Goal: Task Accomplishment & Management: Use online tool/utility

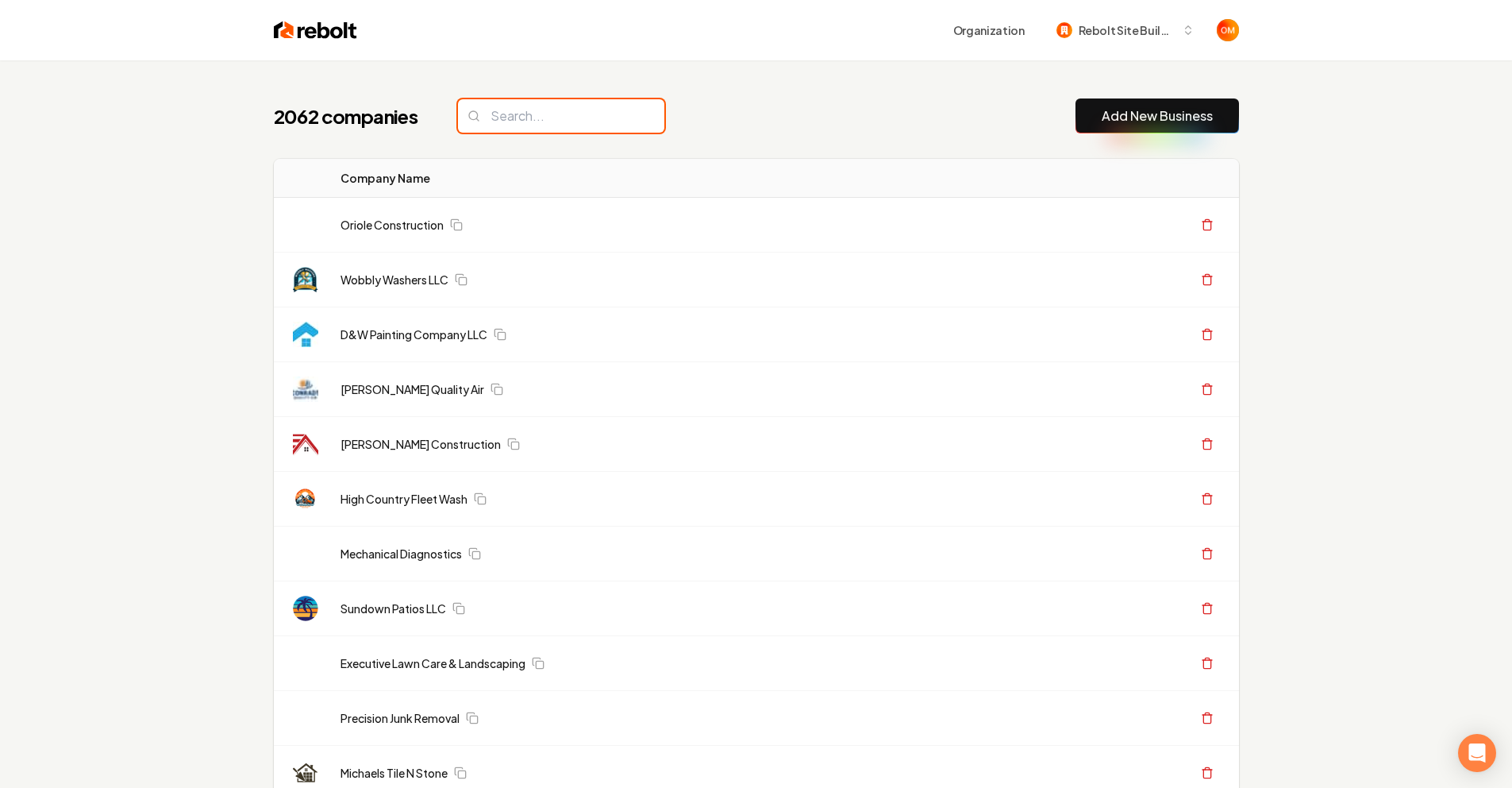
click at [569, 118] on input "search" at bounding box center [561, 117] width 206 height 34
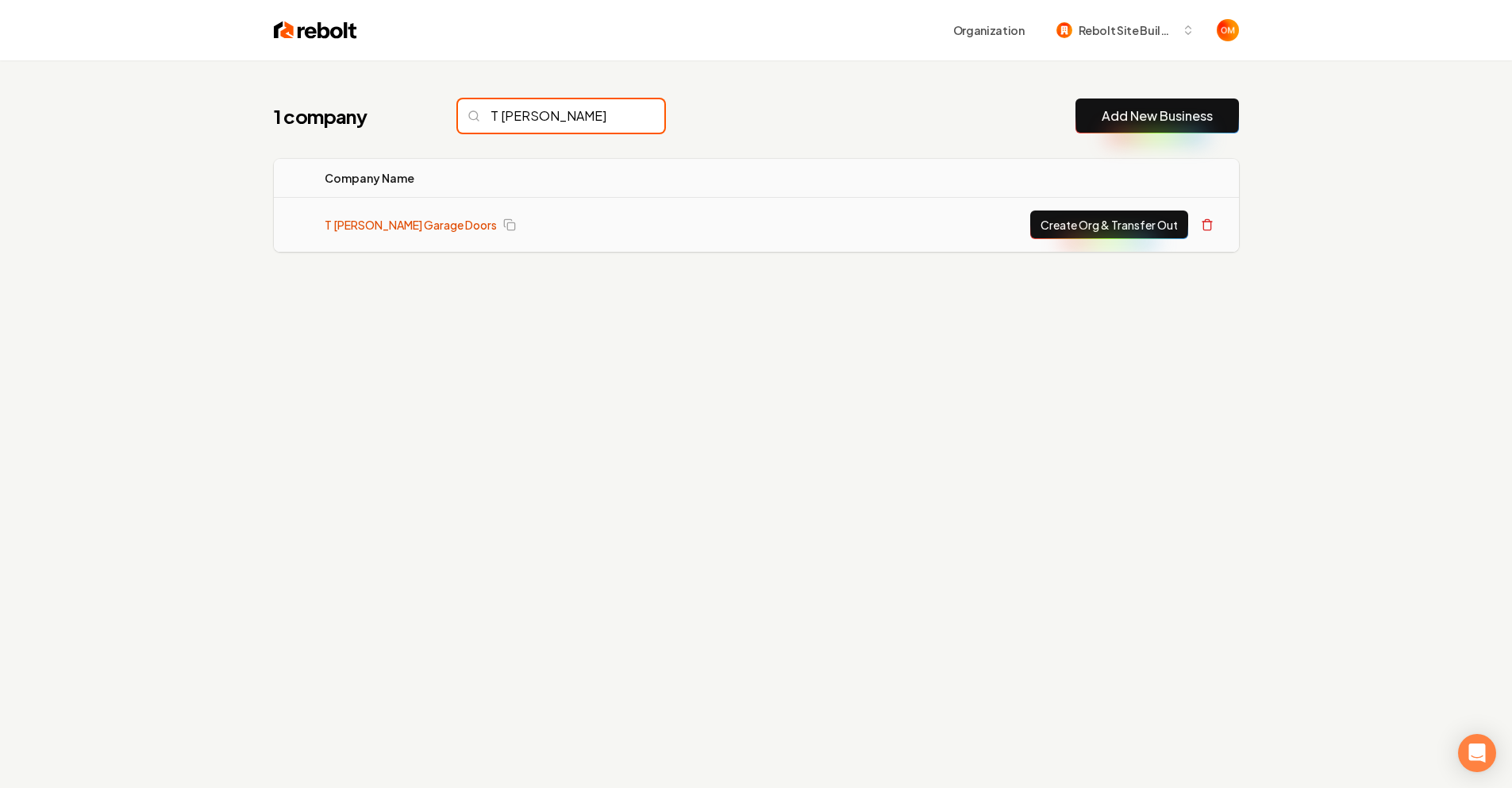
type input "T [PERSON_NAME]"
click at [367, 230] on link "T [PERSON_NAME] Garage Doors" at bounding box center [411, 225] width 172 height 16
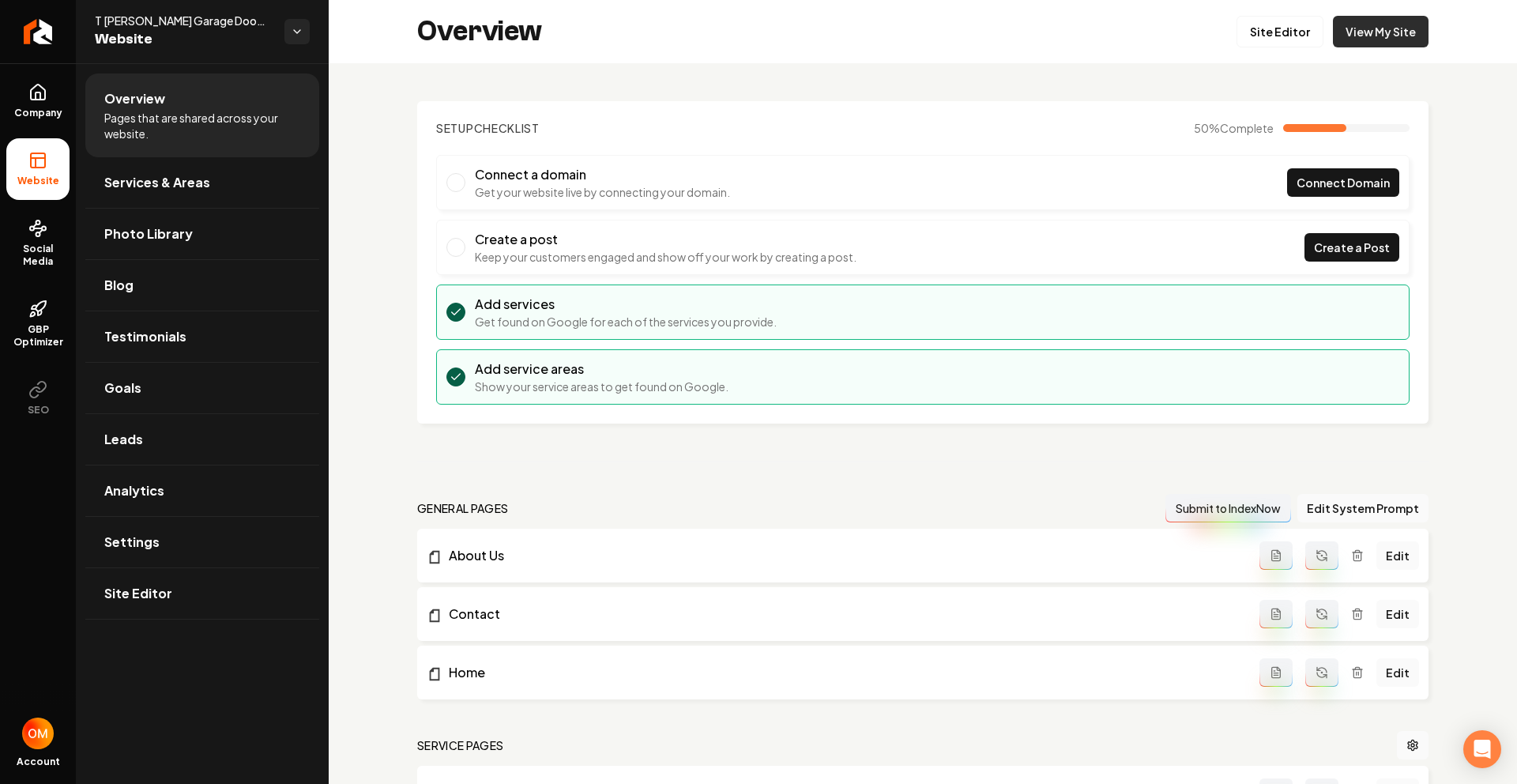
click at [1373, 24] on link "View My Site" at bounding box center [1380, 31] width 95 height 31
click at [1268, 35] on link "Site Editor" at bounding box center [1279, 31] width 86 height 31
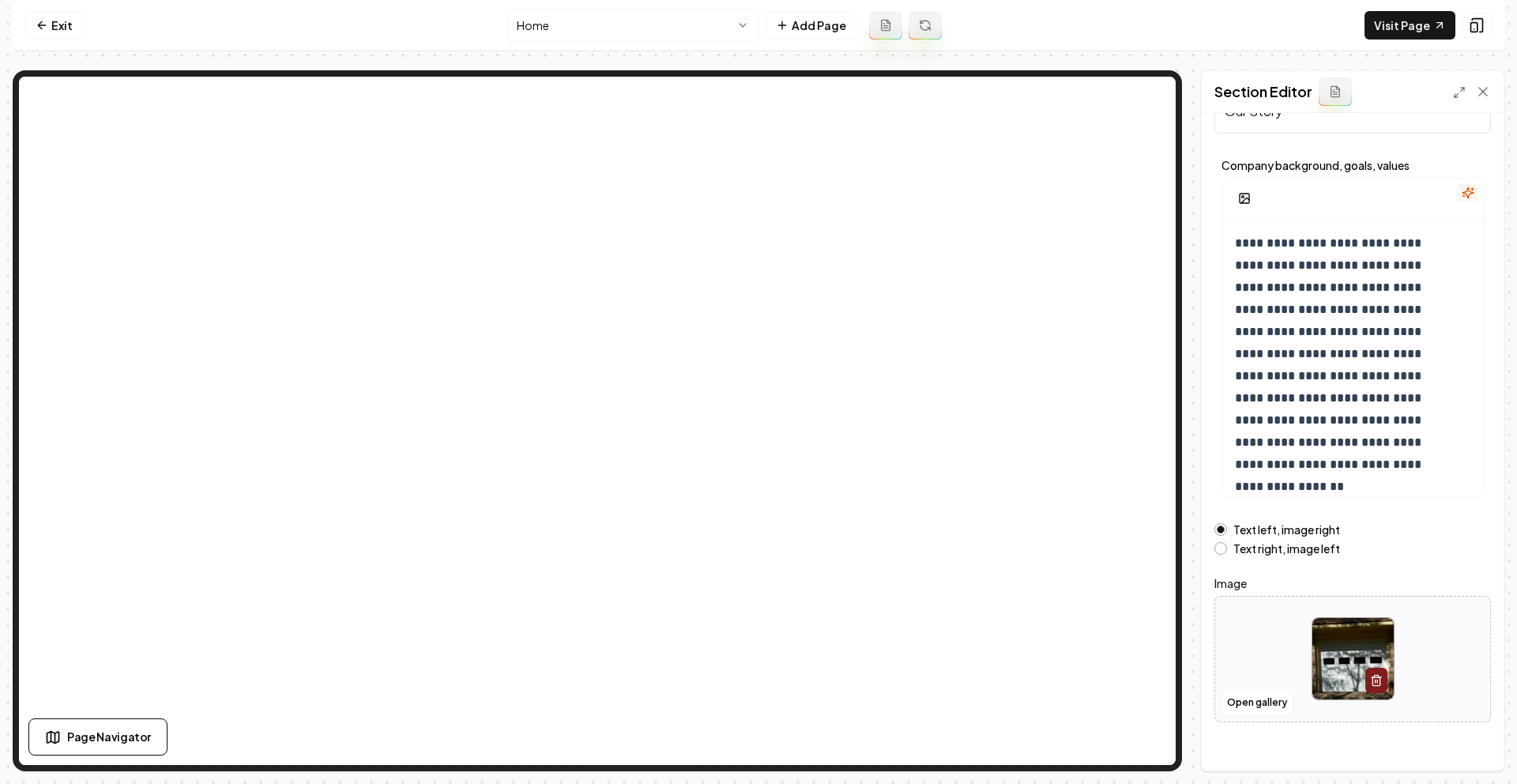
scroll to position [71, 0]
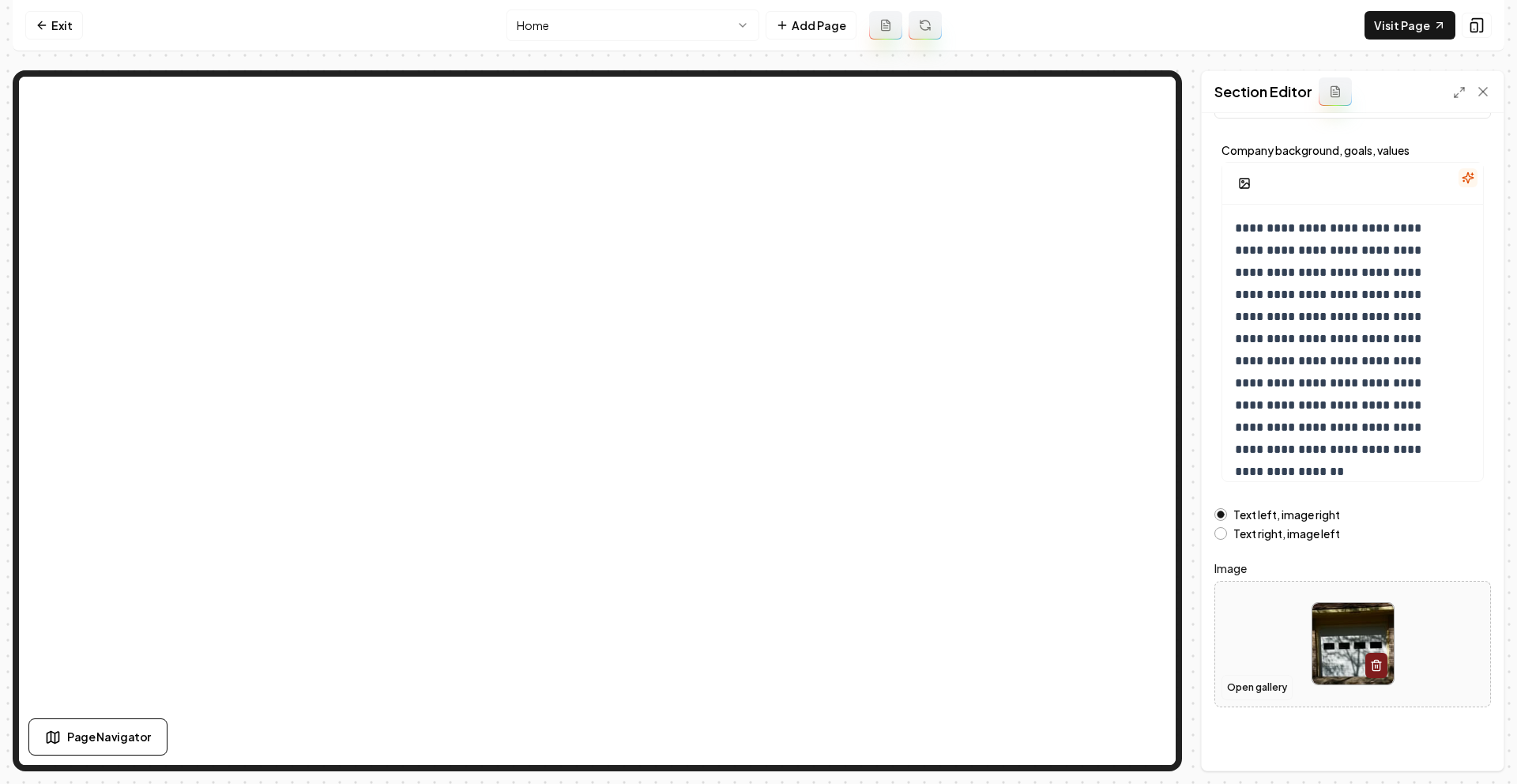
click at [1276, 681] on button "Open gallery" at bounding box center [1257, 688] width 71 height 26
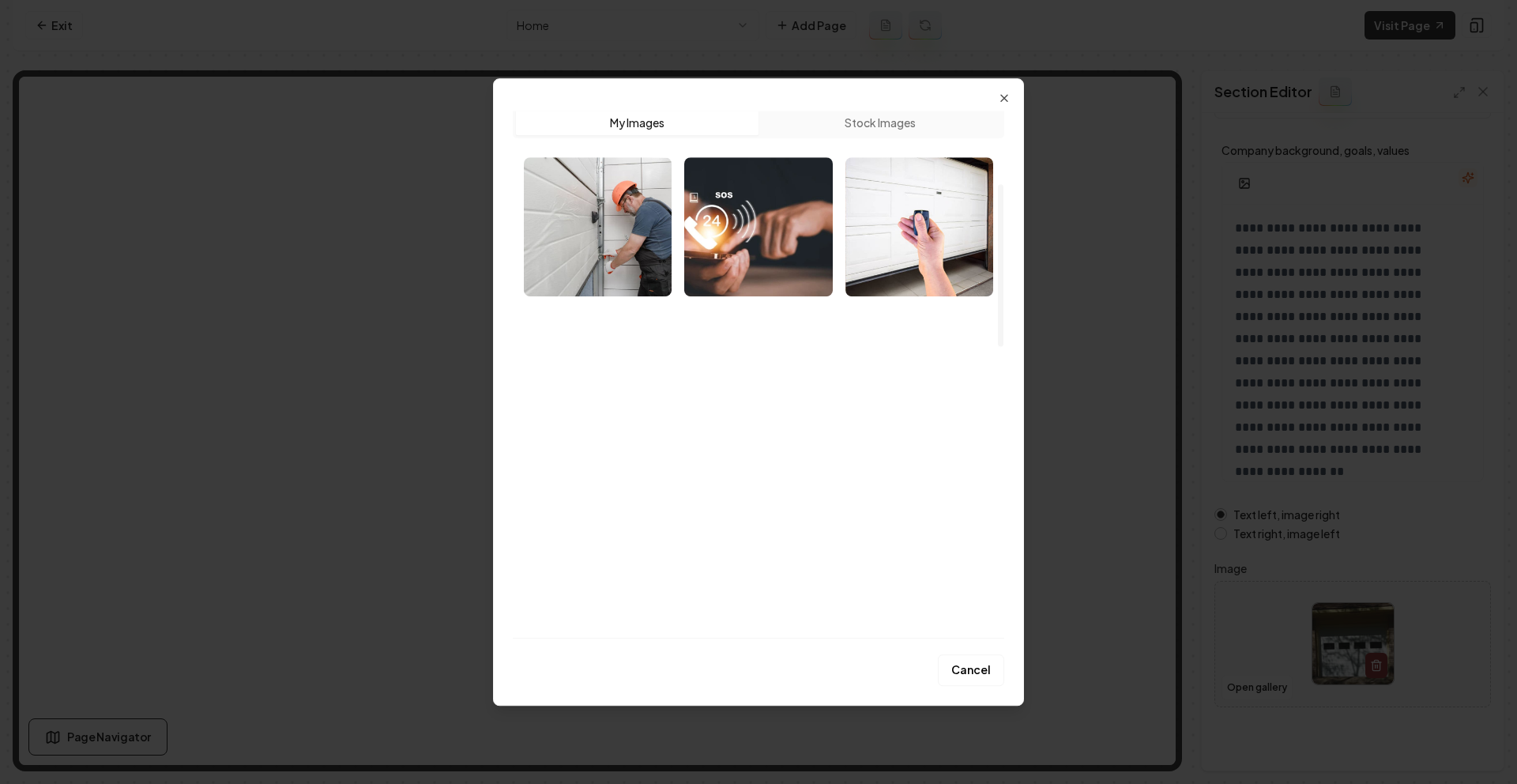
scroll to position [0, 0]
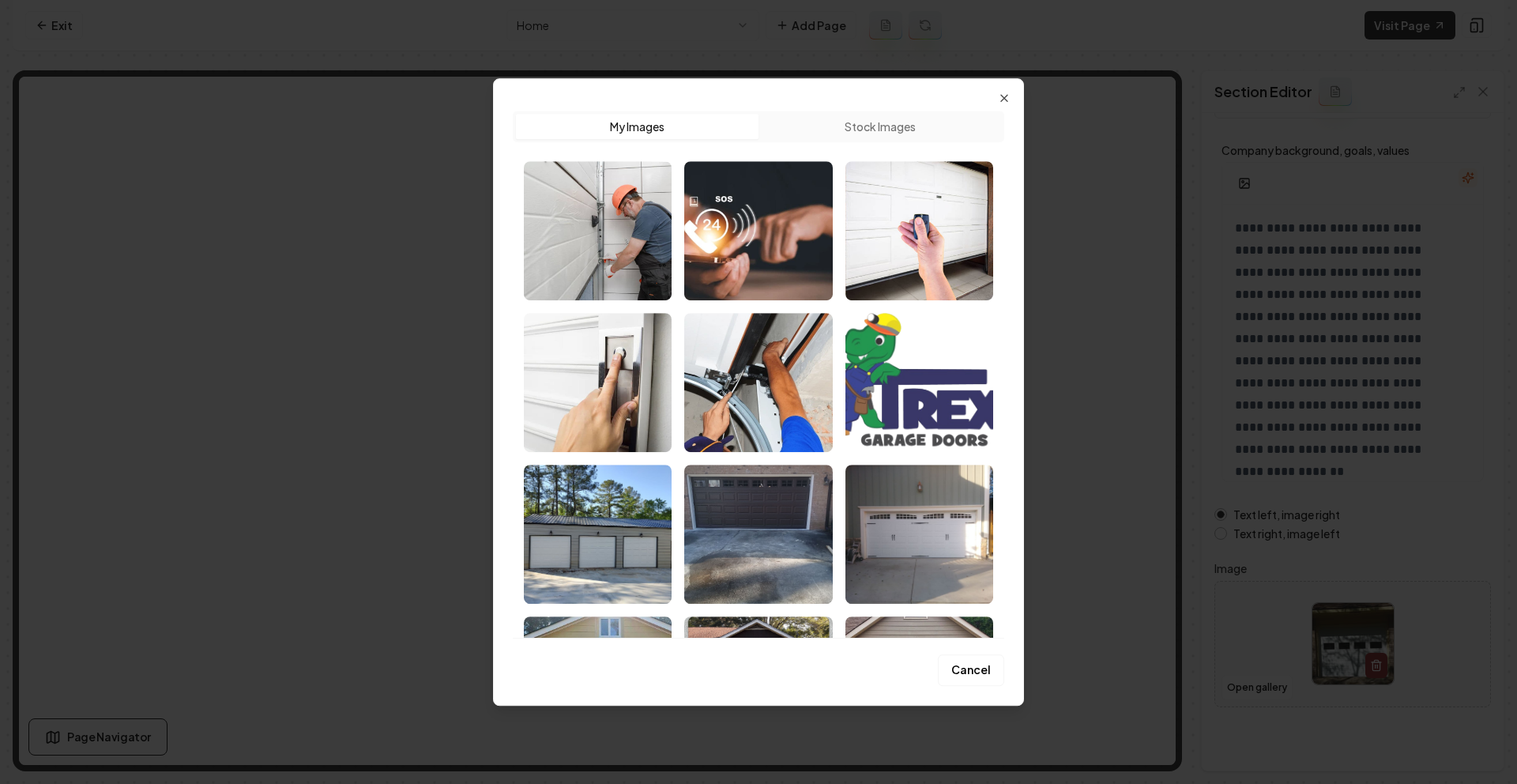
click at [994, 98] on div "Upload My Images Stock Images" at bounding box center [758, 367] width 491 height 539
click at [1003, 99] on icon "button" at bounding box center [1004, 97] width 13 height 13
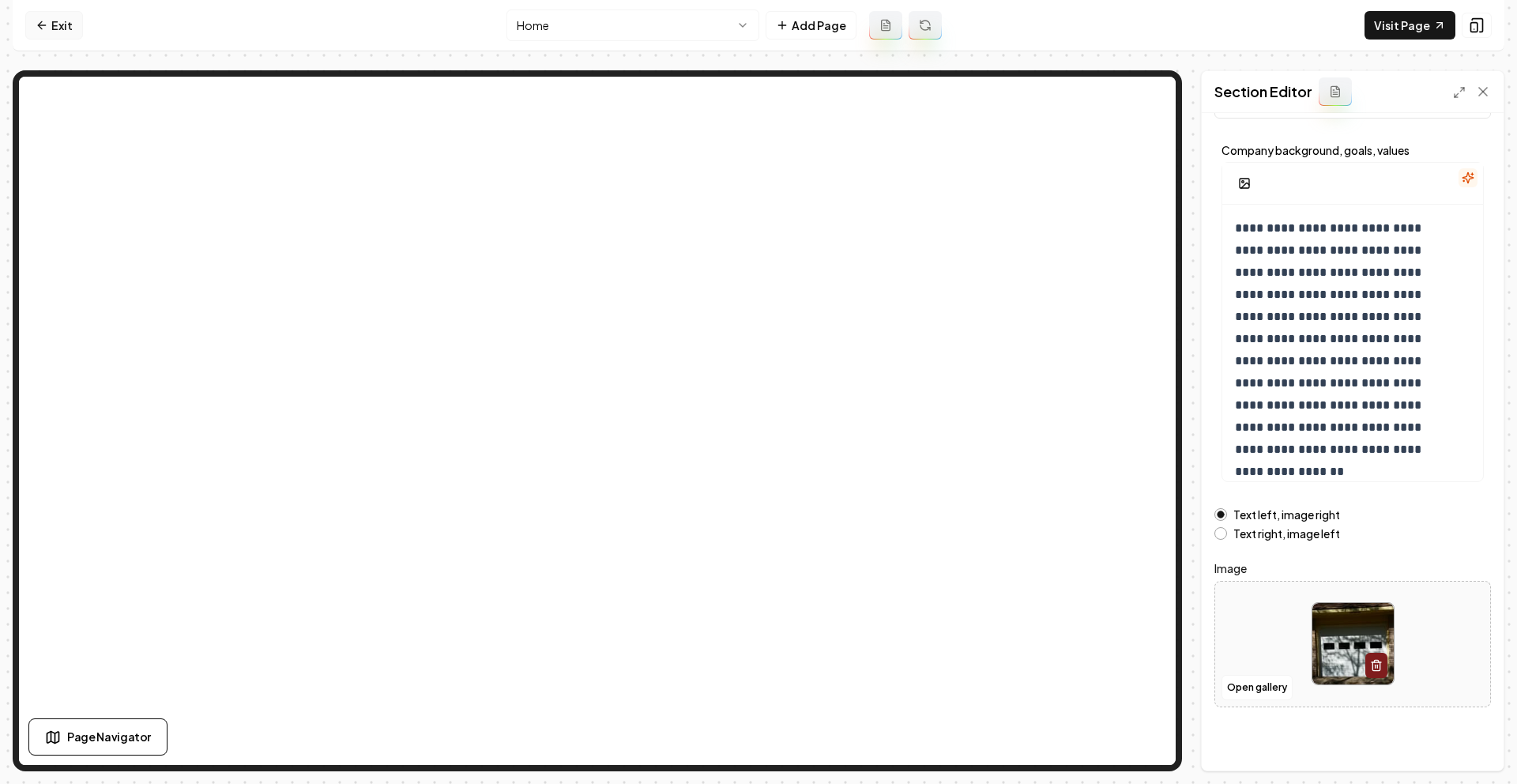
click at [71, 22] on link "Exit" at bounding box center [54, 25] width 58 height 28
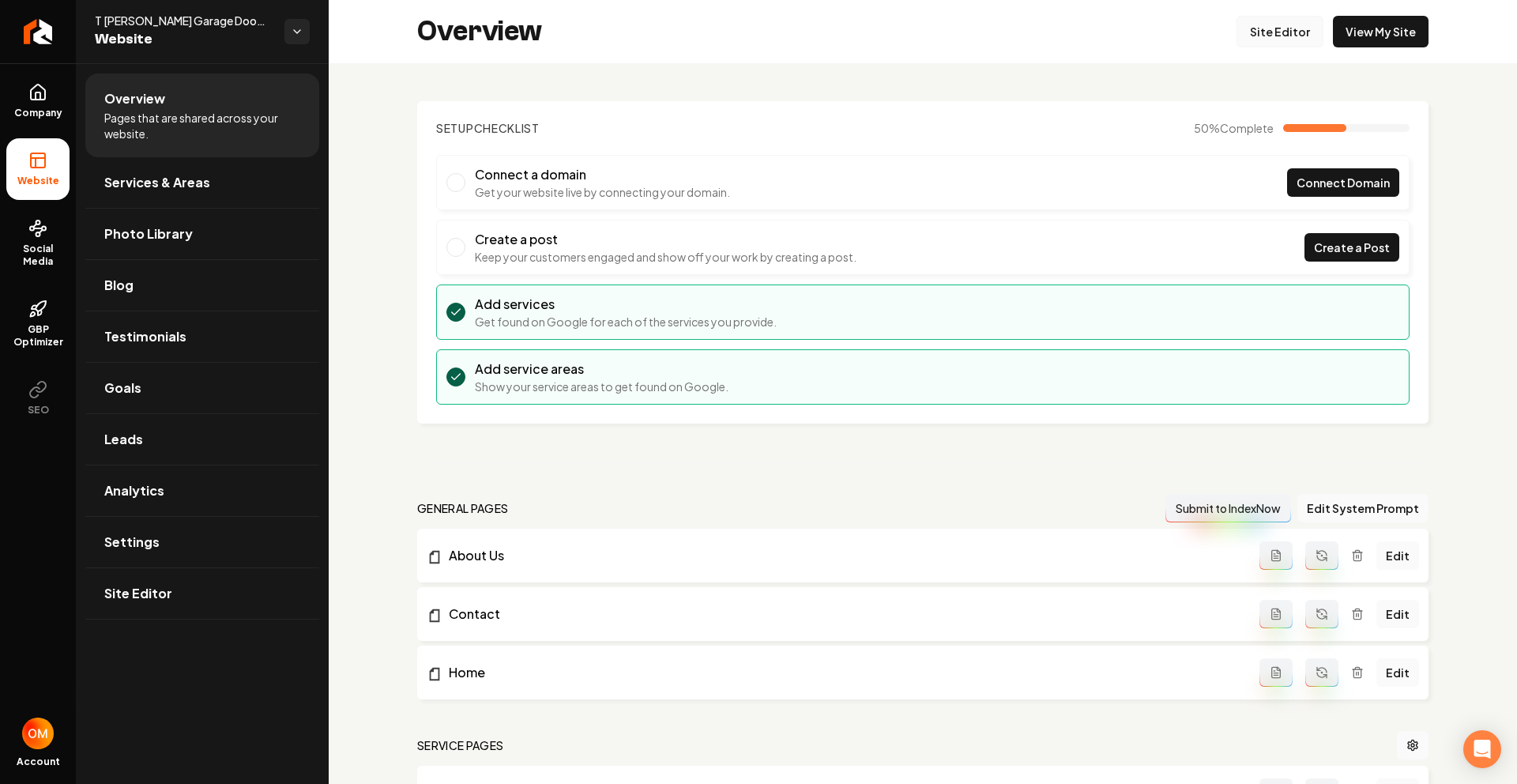
click at [1240, 30] on link "Site Editor" at bounding box center [1279, 31] width 86 height 31
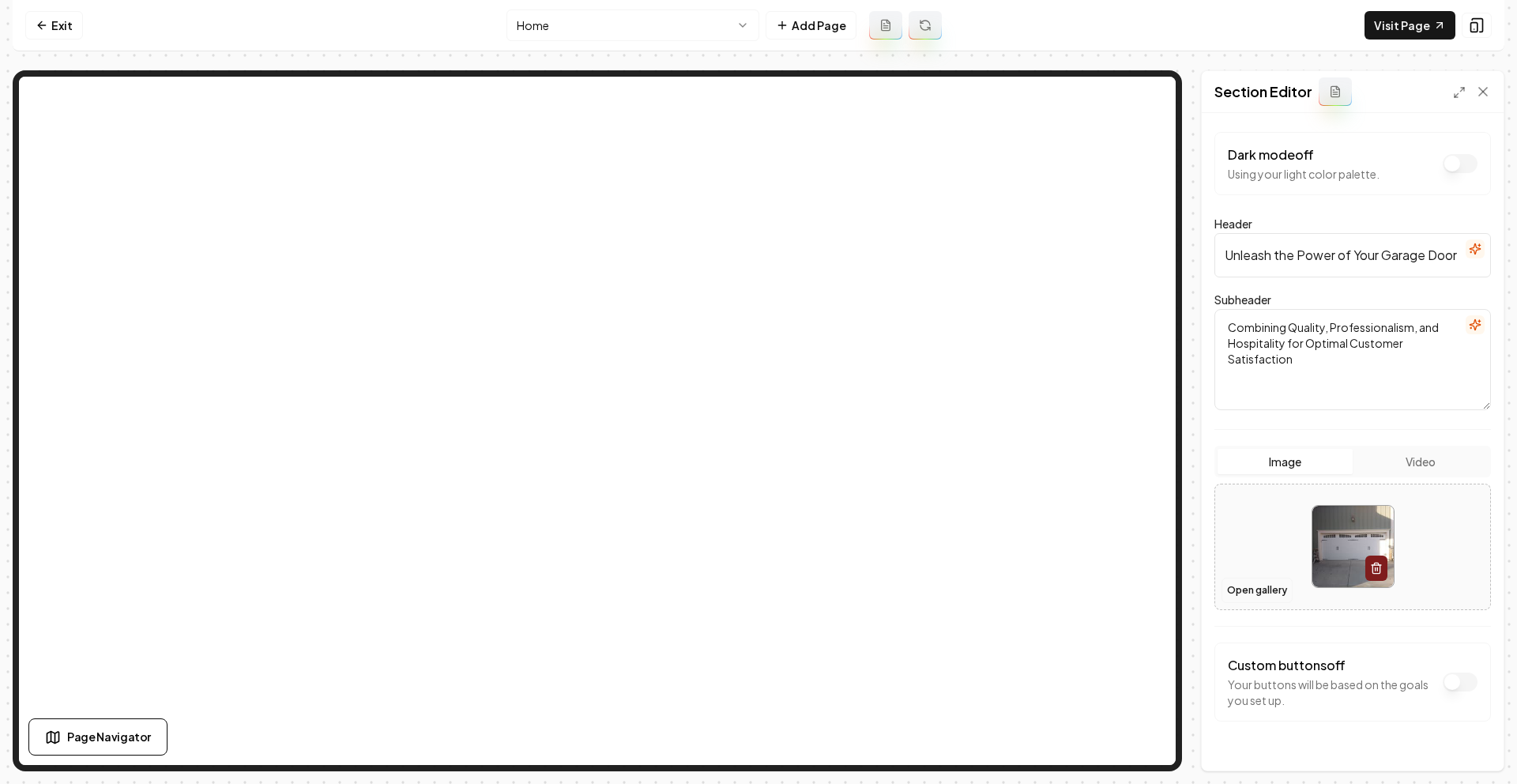
click at [1263, 592] on button "Open gallery" at bounding box center [1257, 590] width 71 height 26
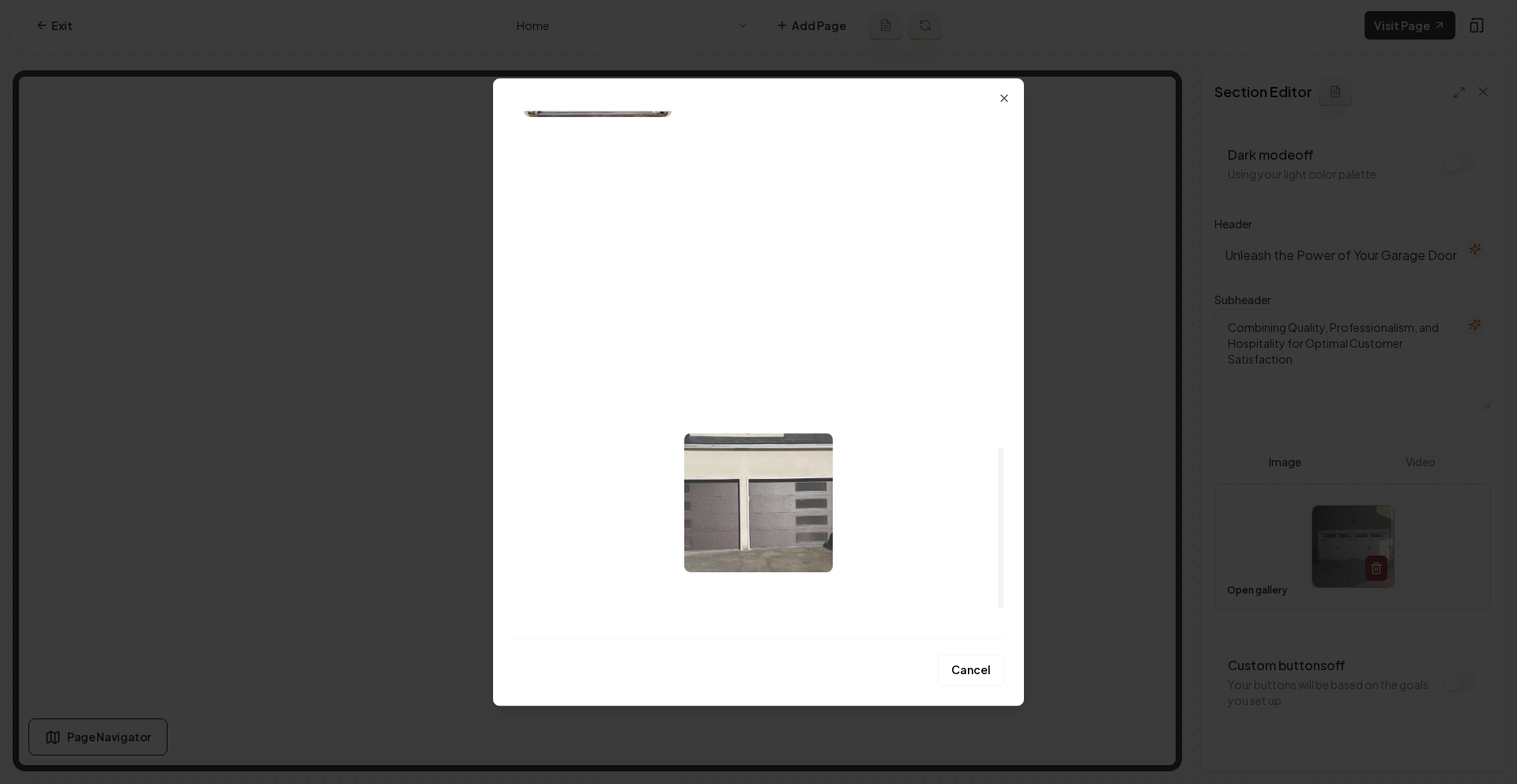
scroll to position [1186, 0]
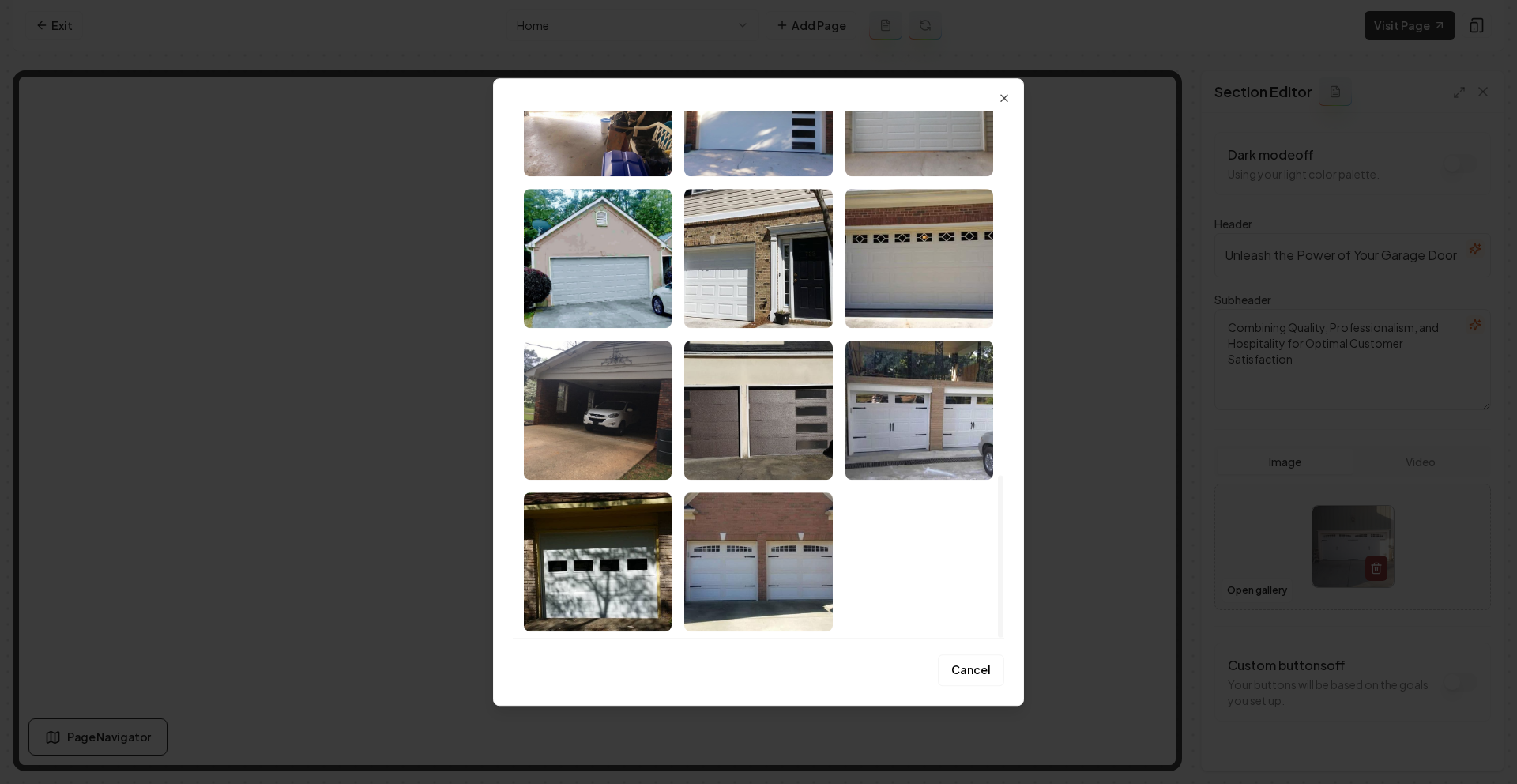
drag, startPoint x: 958, startPoint y: 677, endPoint x: 946, endPoint y: 671, distance: 13.4
click at [957, 676] on button "Cancel" at bounding box center [972, 670] width 67 height 31
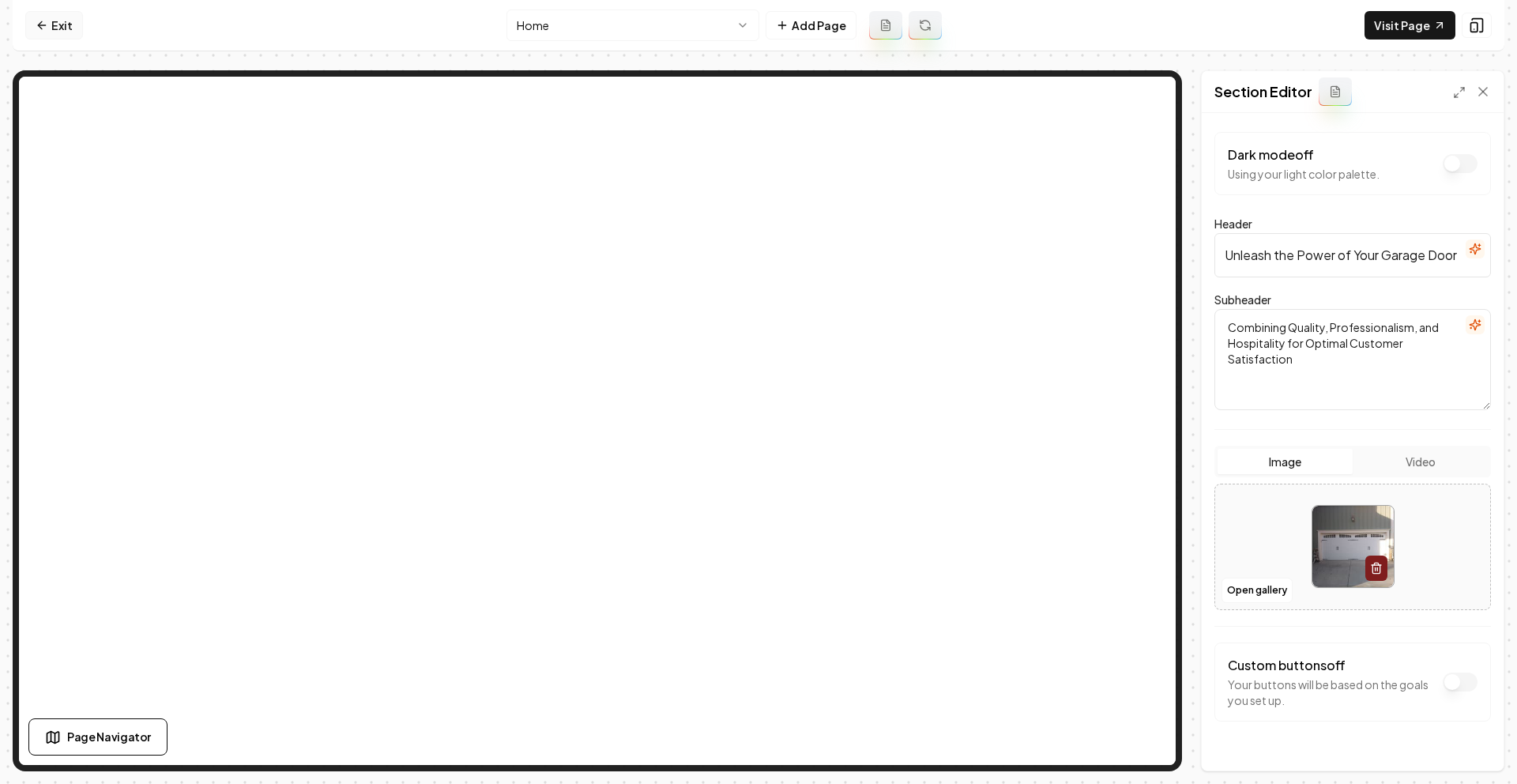
click at [29, 27] on link "Exit" at bounding box center [54, 25] width 58 height 28
